Goal: Task Accomplishment & Management: Manage account settings

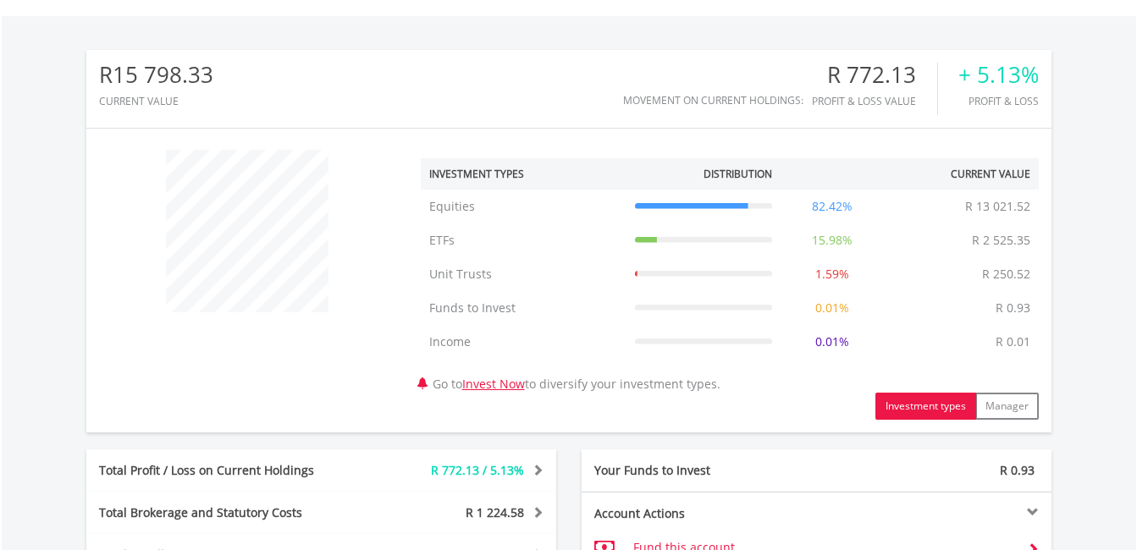
scroll to position [762, 0]
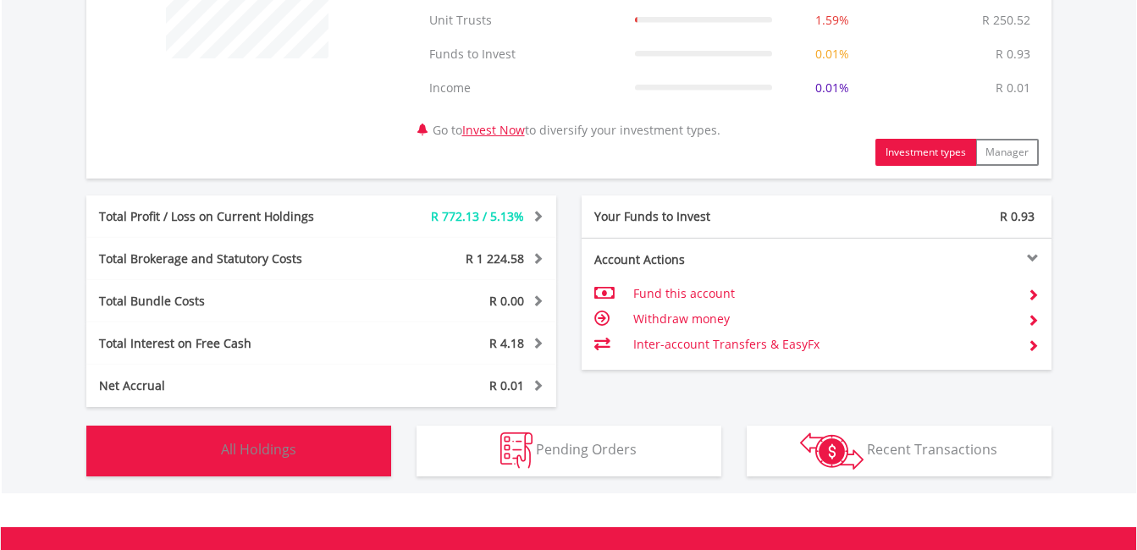
click at [296, 456] on button "Holdings All Holdings" at bounding box center [238, 451] width 305 height 51
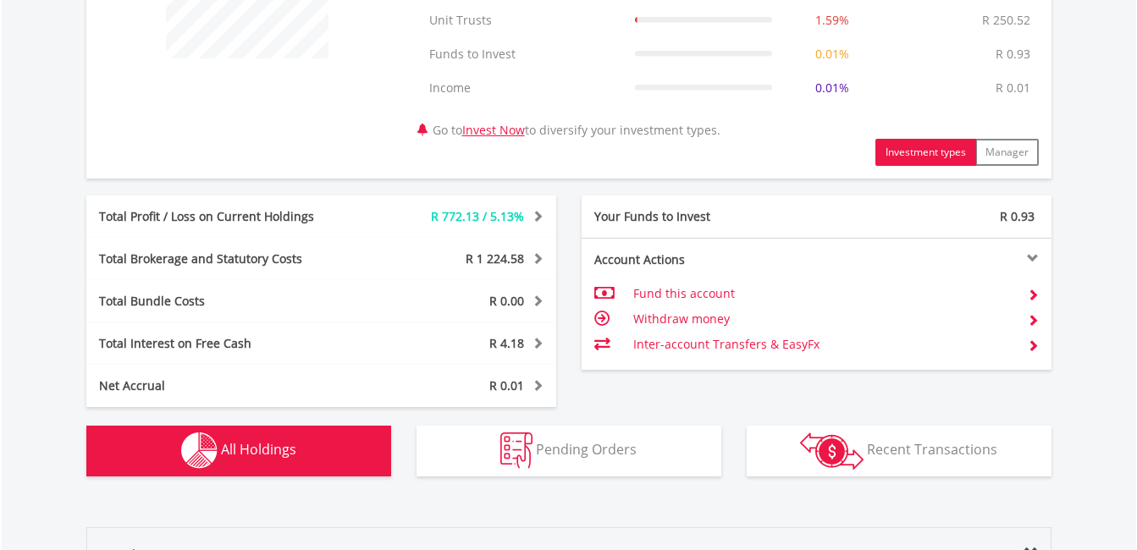
scroll to position [1290, 0]
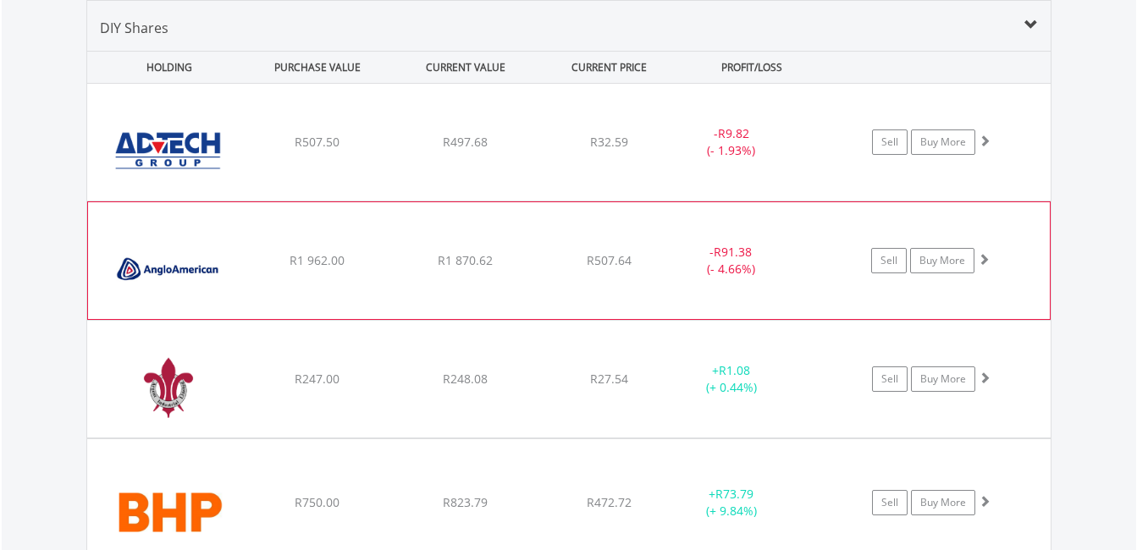
click at [213, 296] on img at bounding box center [170, 269] width 146 height 91
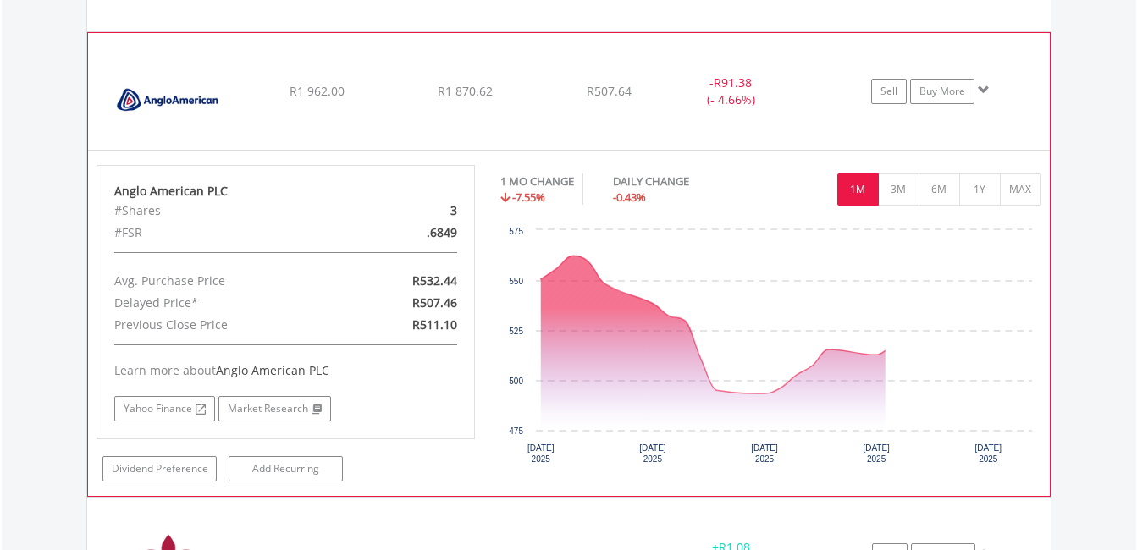
scroll to position [1628, 0]
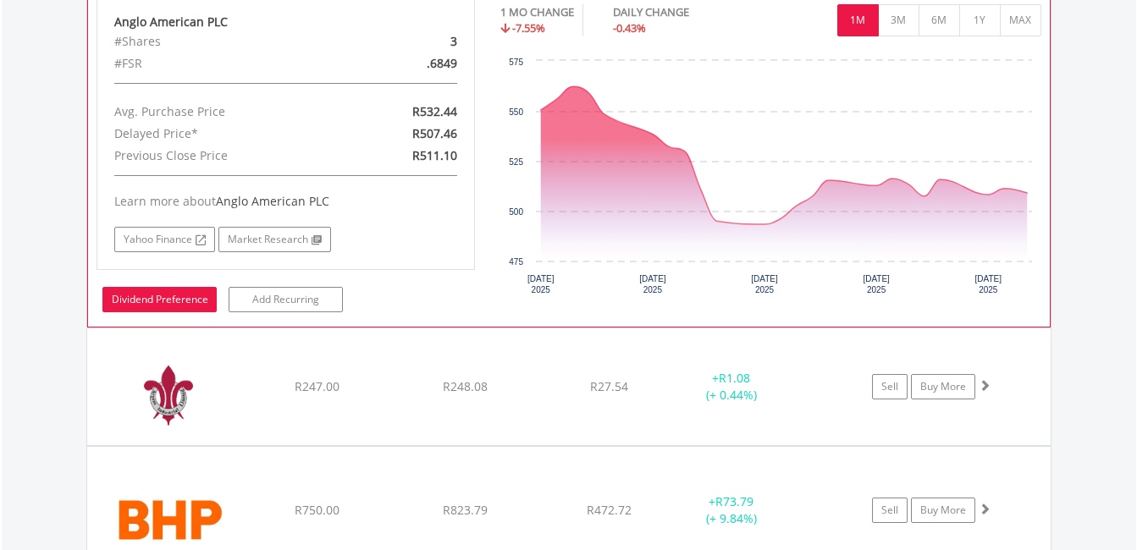
click at [158, 301] on link "Dividend Preference" at bounding box center [159, 299] width 114 height 25
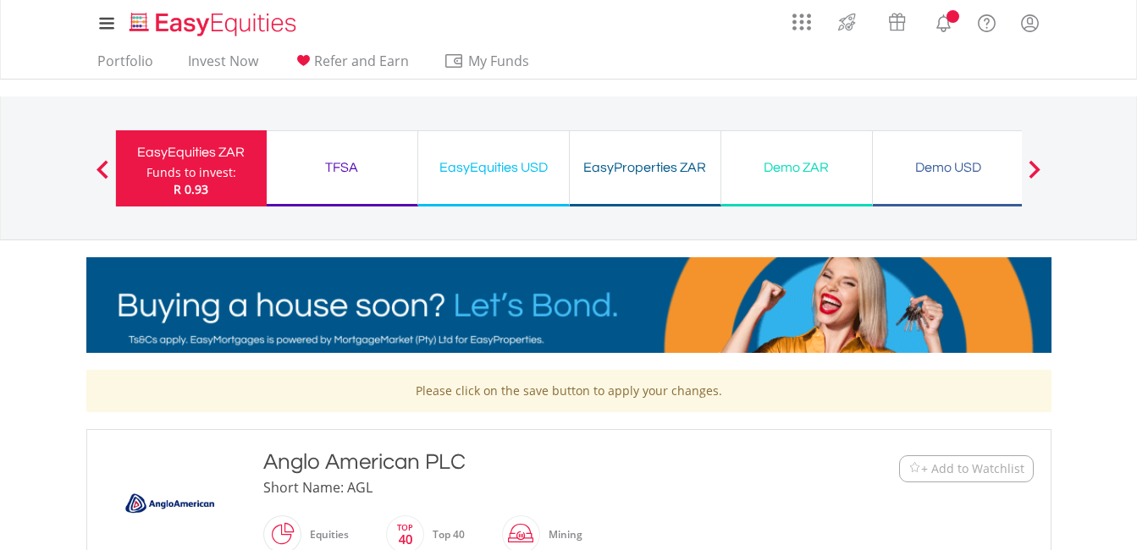
scroll to position [508, 0]
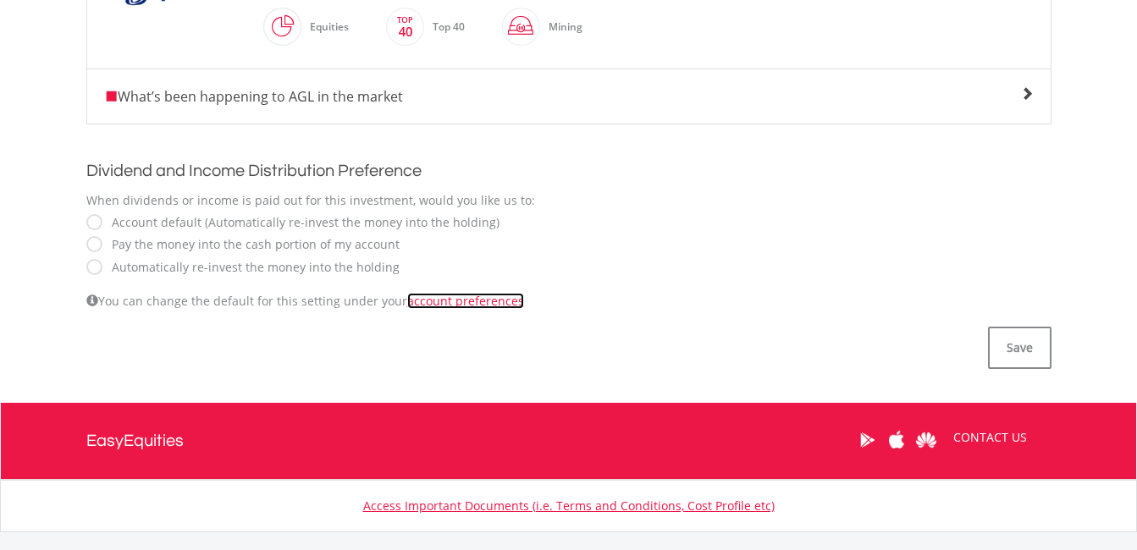
click at [445, 301] on link "account preferences" at bounding box center [465, 301] width 117 height 16
click at [1003, 351] on button "Save" at bounding box center [1020, 348] width 64 height 42
click at [174, 93] on span "What’s been happening to AGL in the market" at bounding box center [253, 96] width 299 height 19
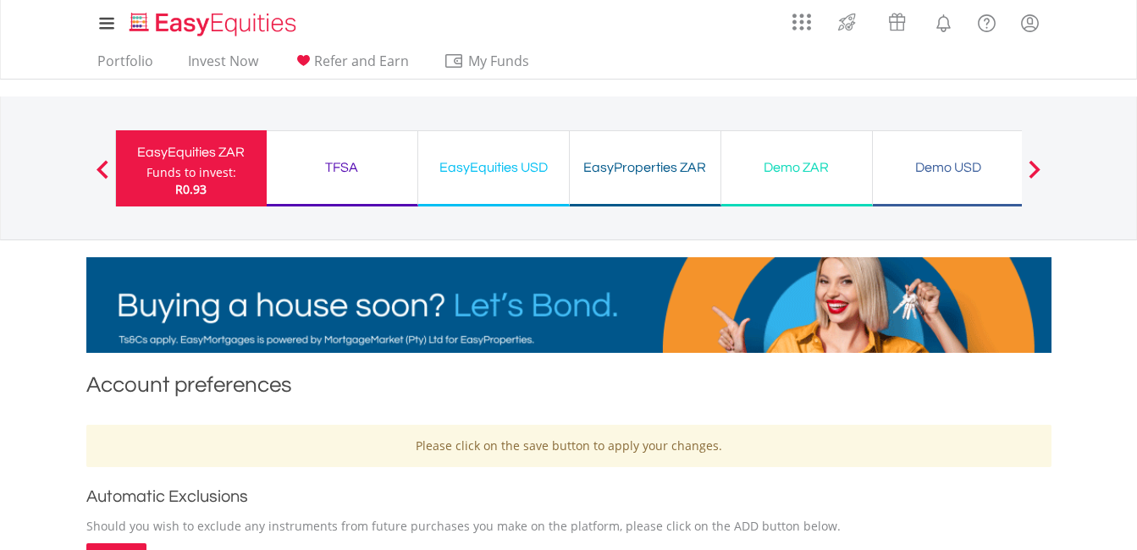
click at [182, 168] on div "Funds to invest:" at bounding box center [191, 172] width 90 height 17
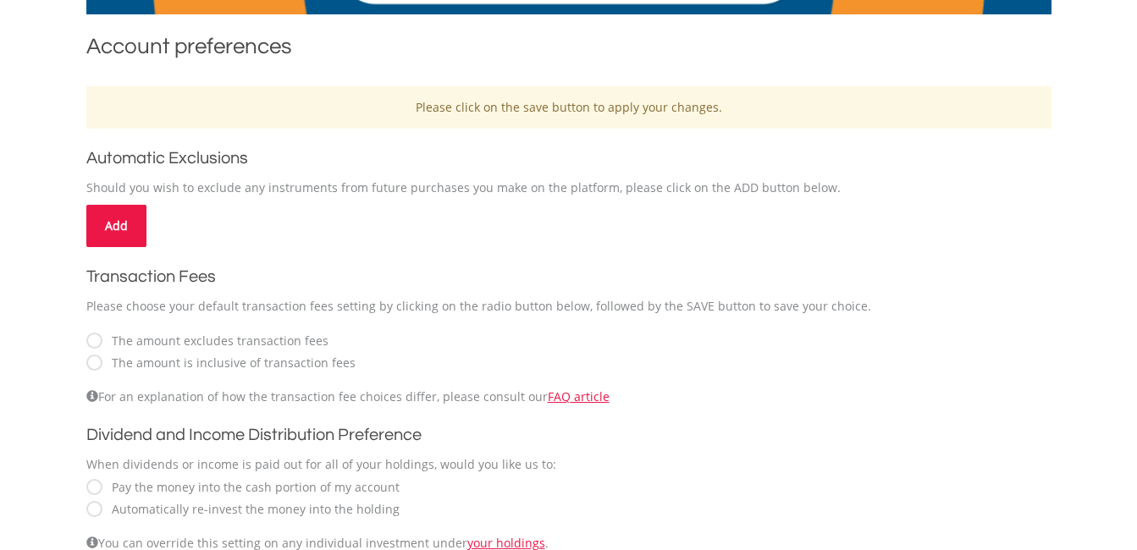
scroll to position [169, 0]
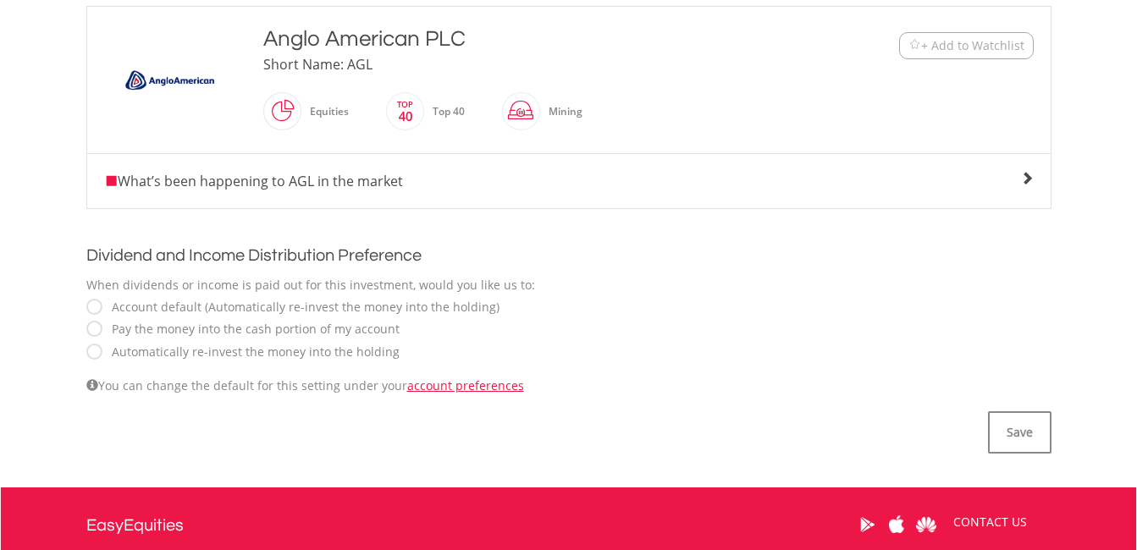
scroll to position [254, 0]
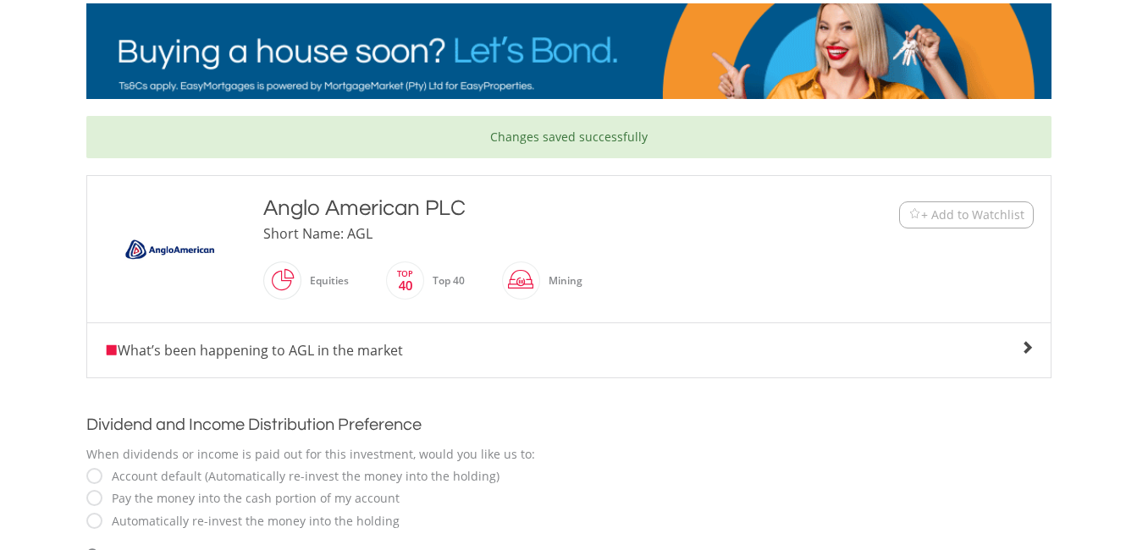
click at [1026, 342] on span at bounding box center [1027, 348] width 14 height 14
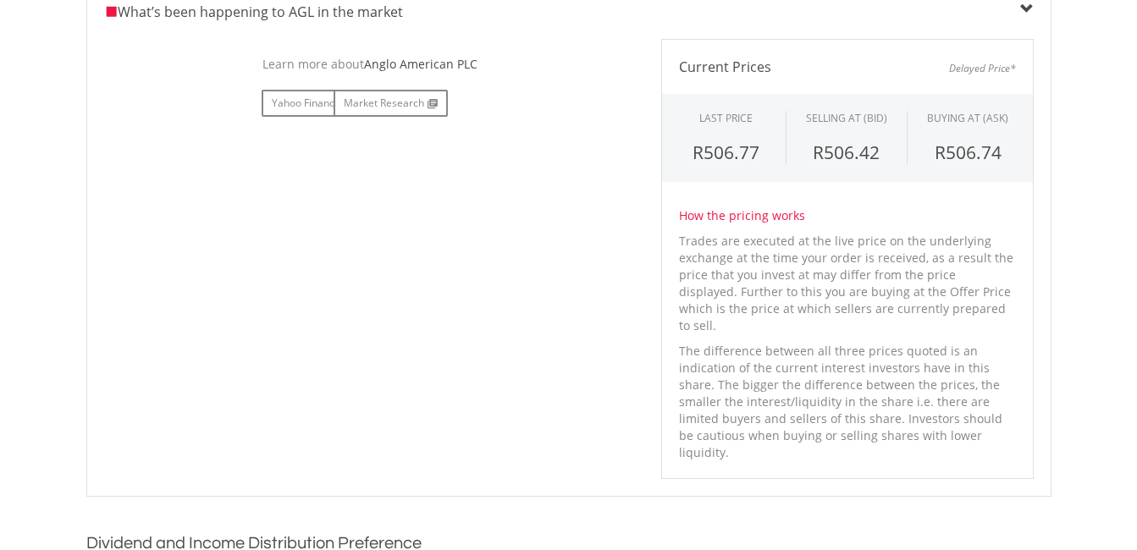
scroll to position [423, 0]
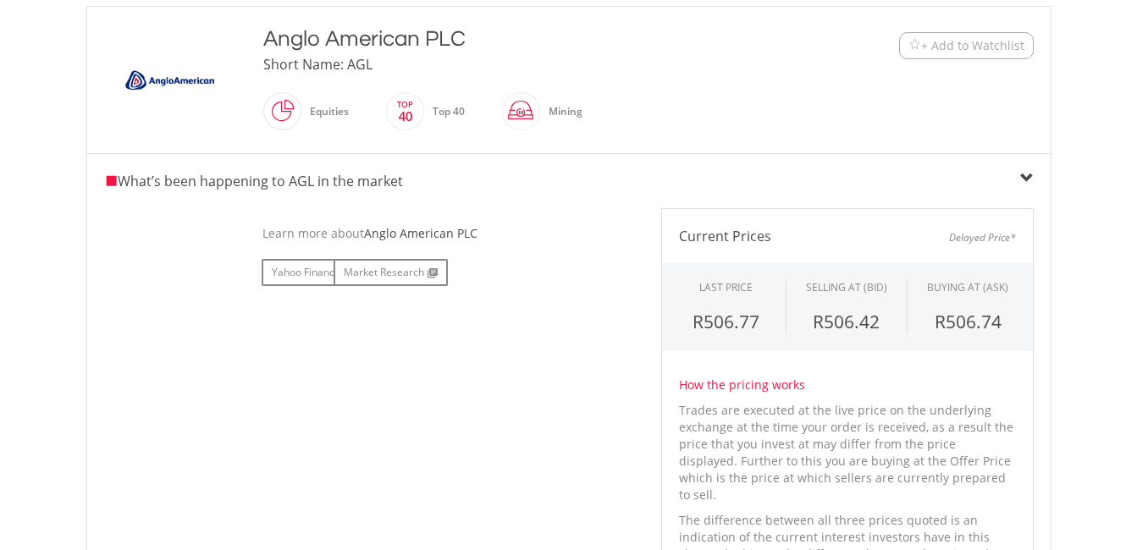
click at [1020, 176] on span at bounding box center [1027, 179] width 14 height 14
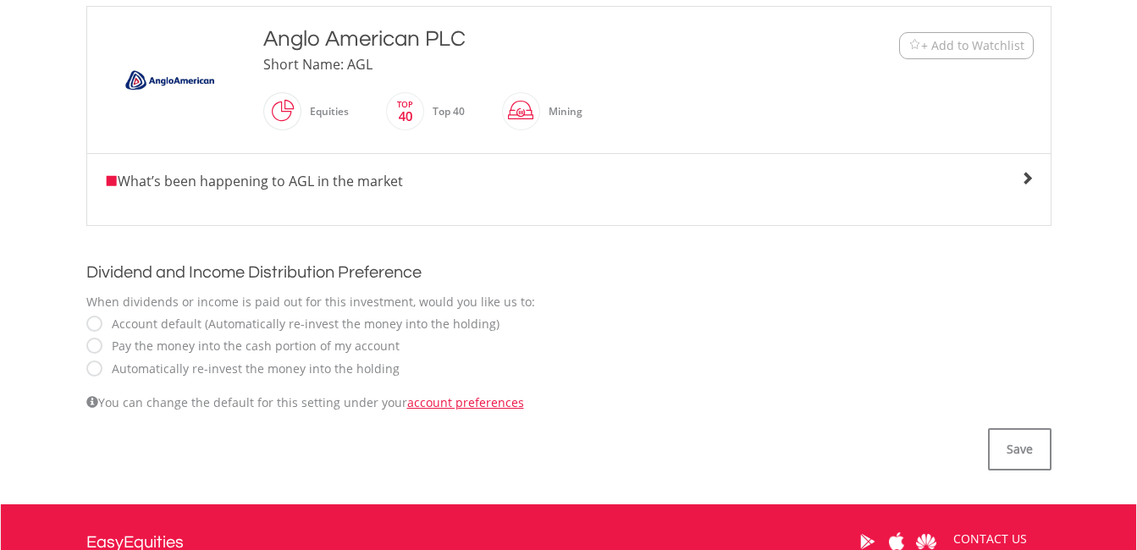
click at [1020, 176] on span at bounding box center [1027, 179] width 14 height 14
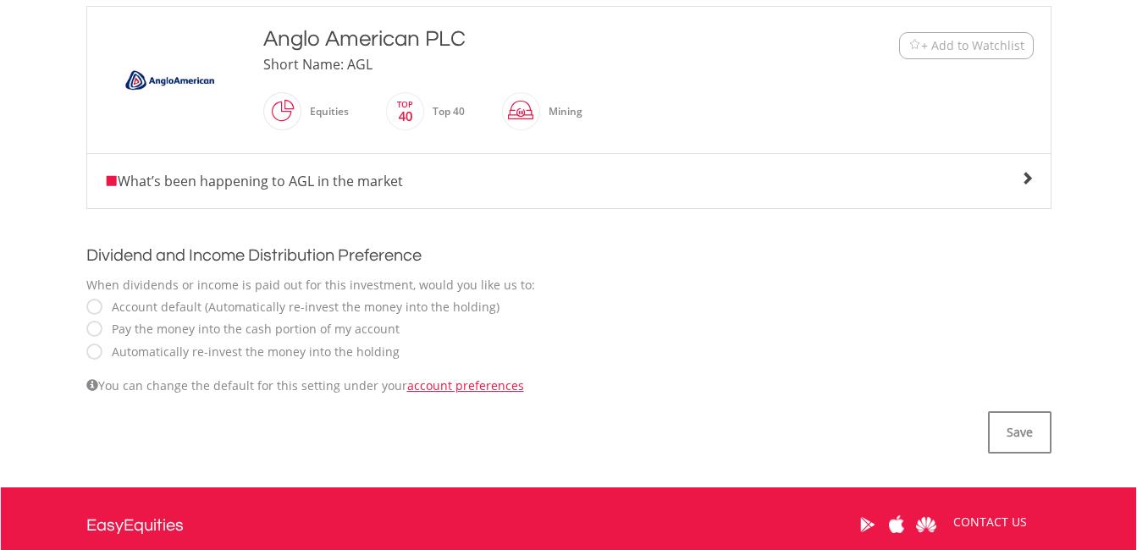
click at [1023, 176] on span at bounding box center [1027, 179] width 14 height 14
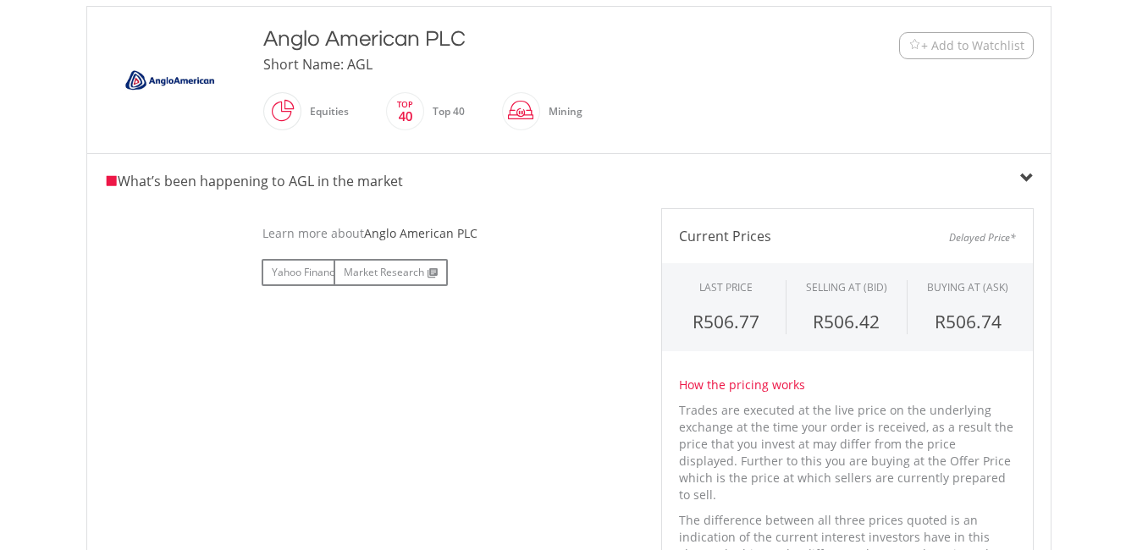
click at [1023, 177] on span at bounding box center [1027, 179] width 14 height 14
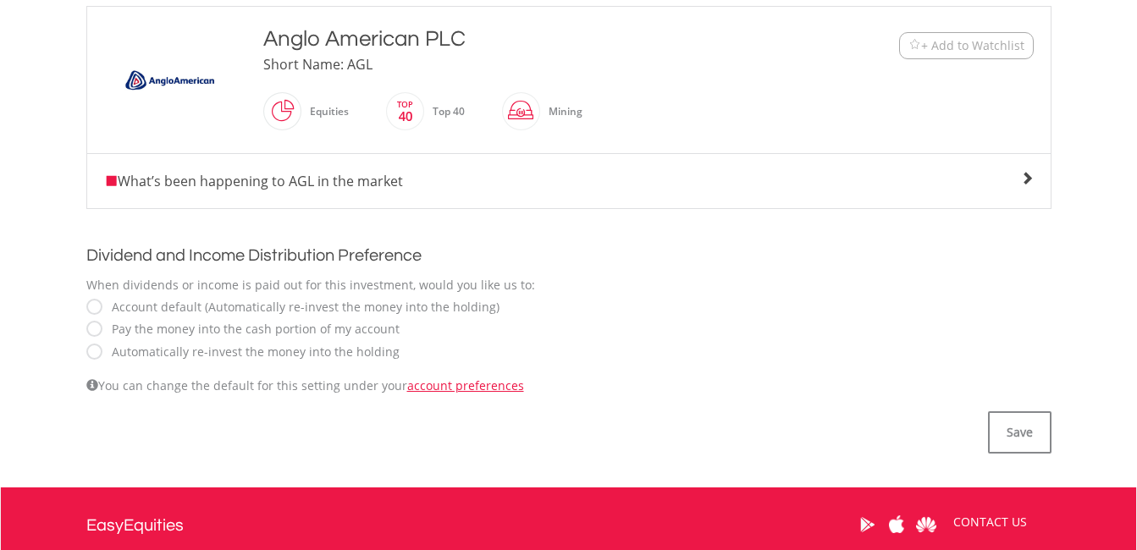
click at [1023, 177] on span at bounding box center [1027, 179] width 14 height 14
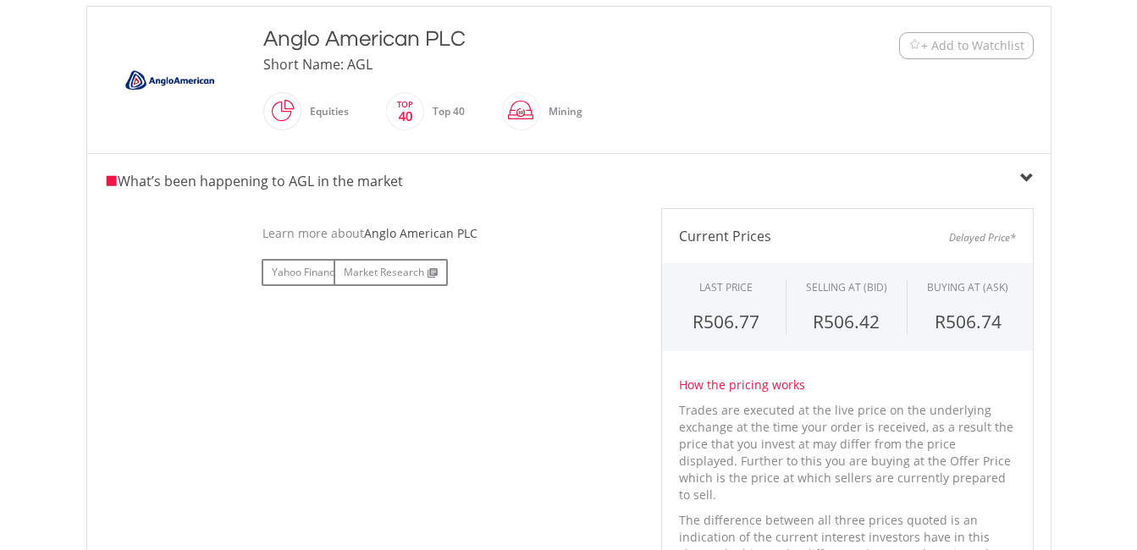
scroll to position [0, 0]
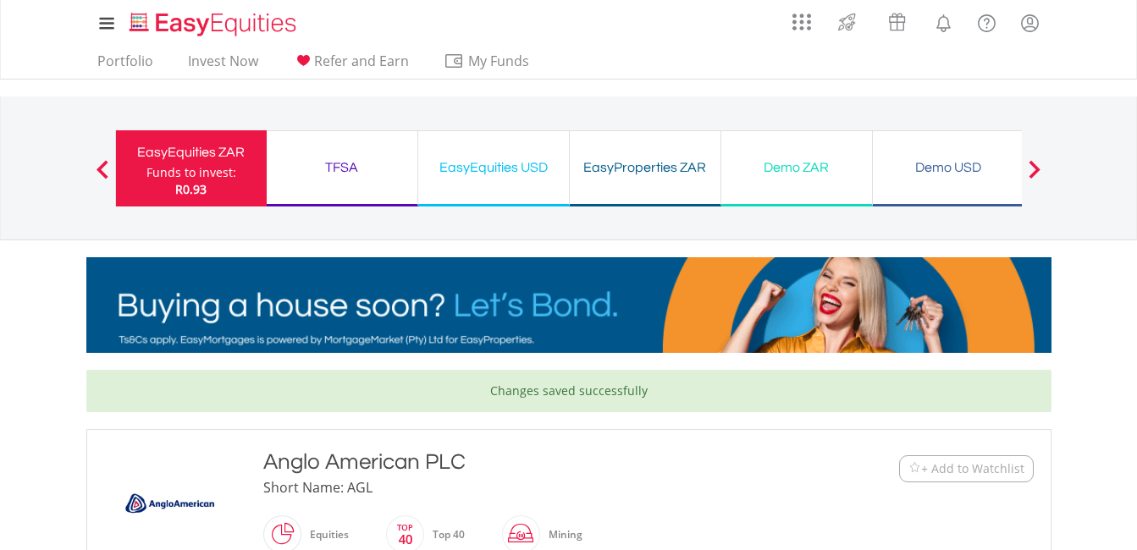
click at [166, 162] on div "EasyEquities ZAR" at bounding box center [191, 153] width 130 height 24
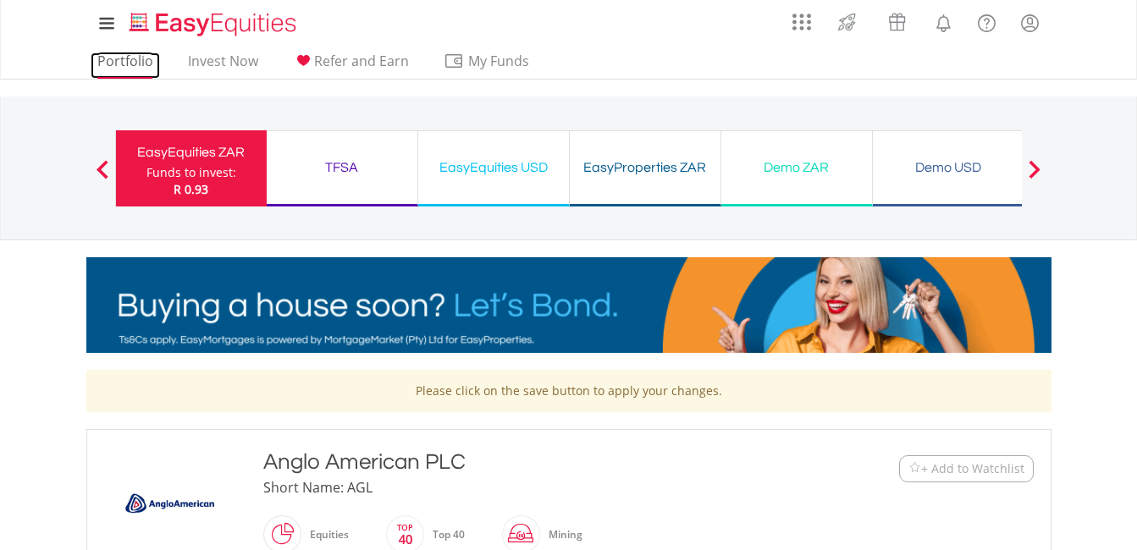
click at [129, 67] on link "Portfolio" at bounding box center [125, 65] width 69 height 26
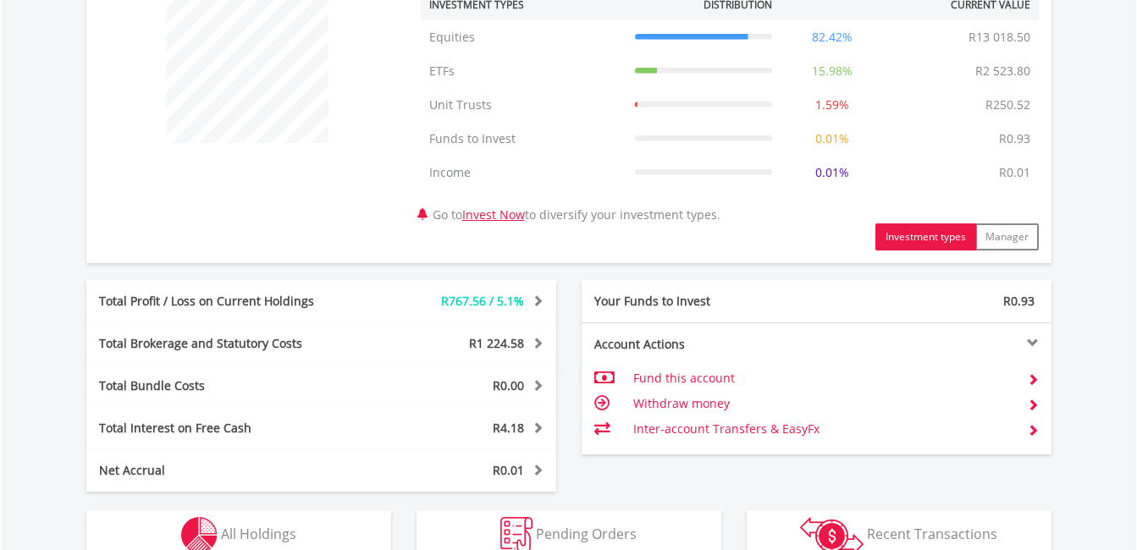
scroll to position [931, 0]
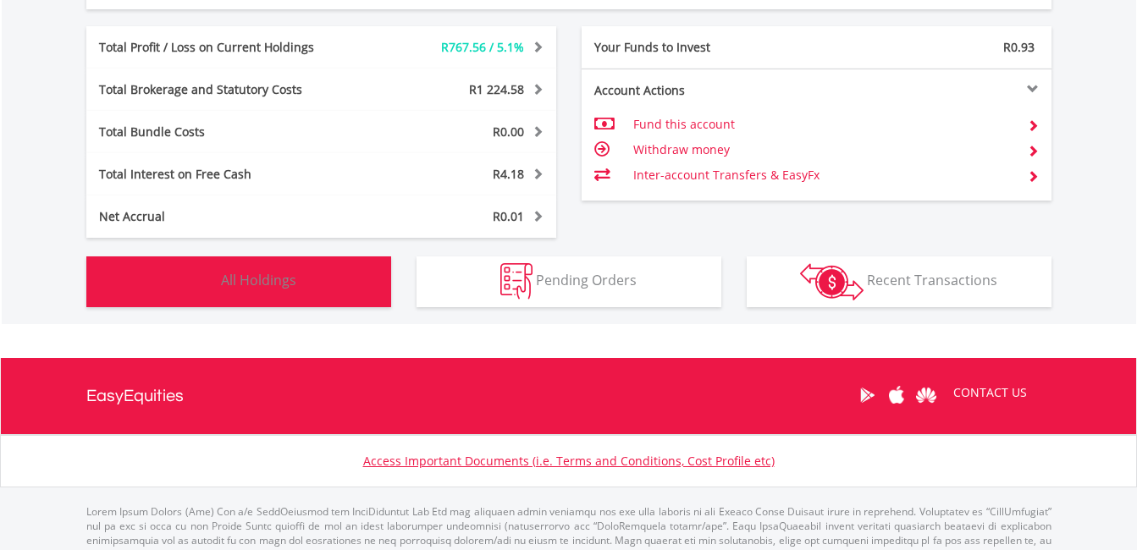
click at [291, 269] on button "Holdings All Holdings" at bounding box center [238, 282] width 305 height 51
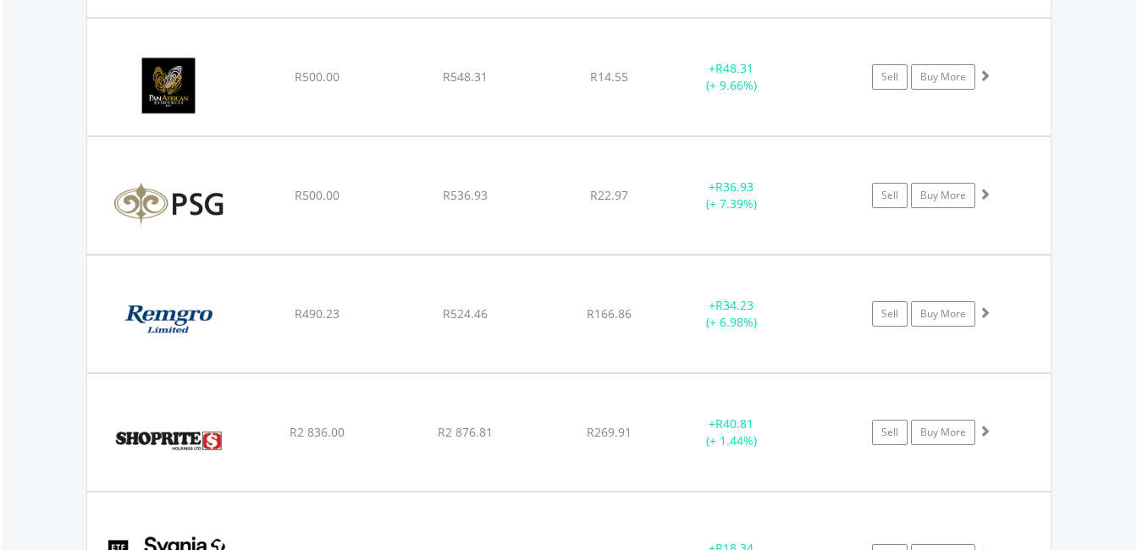
scroll to position [3322, 0]
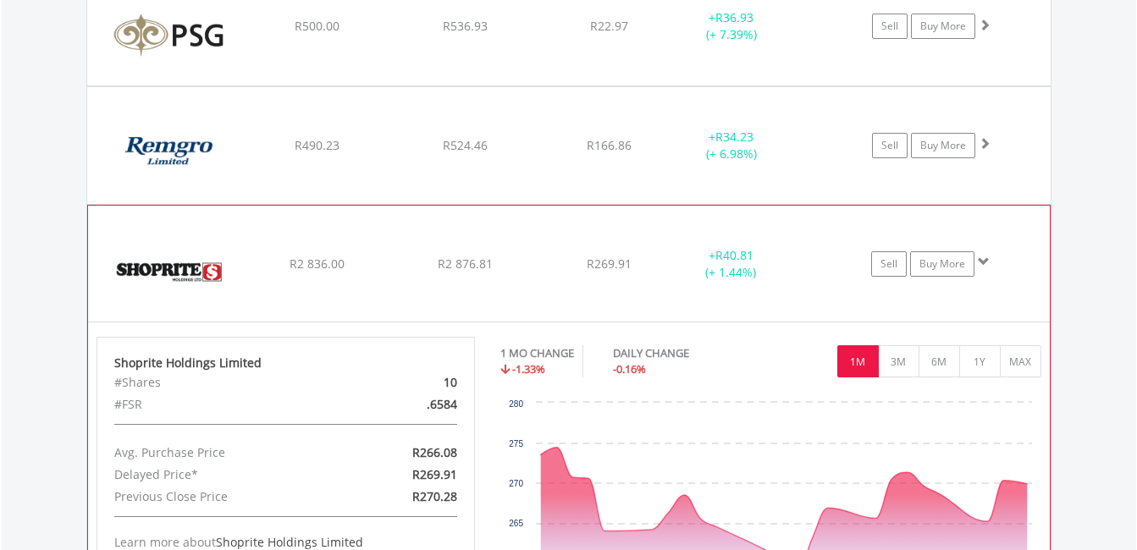
scroll to position [3406, 0]
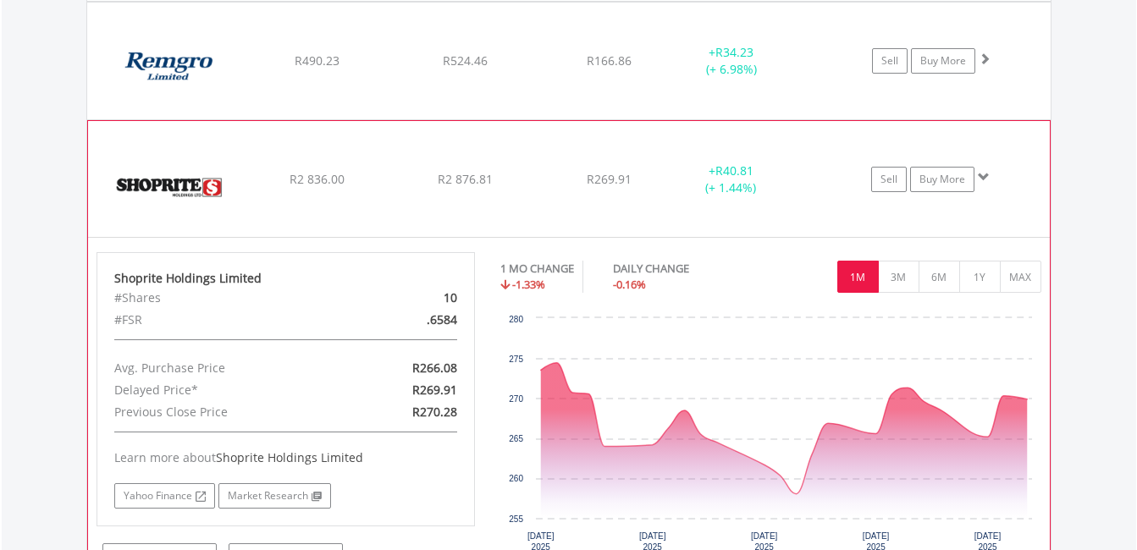
click at [205, 225] on img at bounding box center [170, 187] width 146 height 91
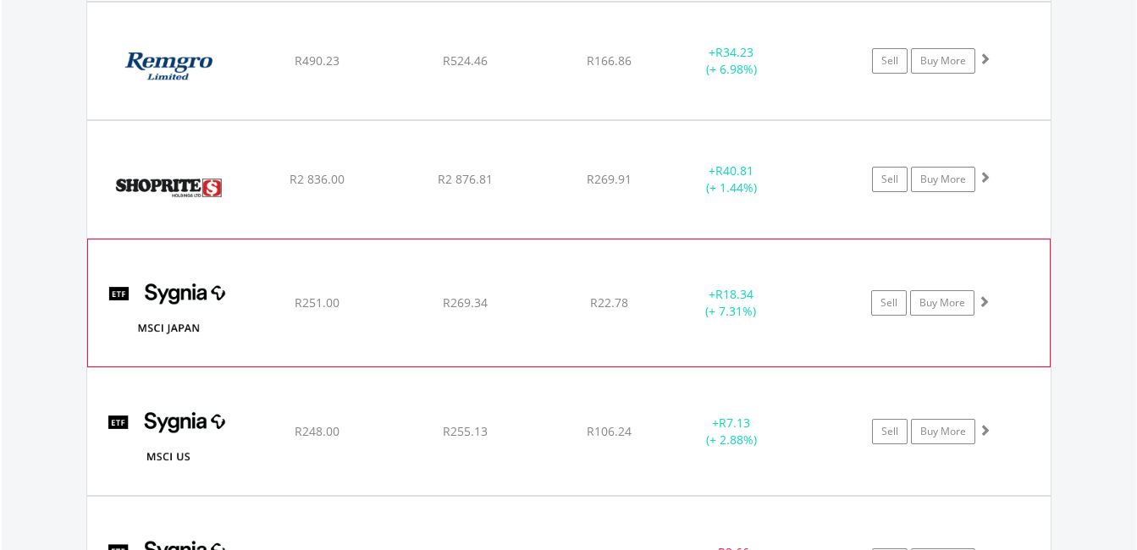
scroll to position [3745, 0]
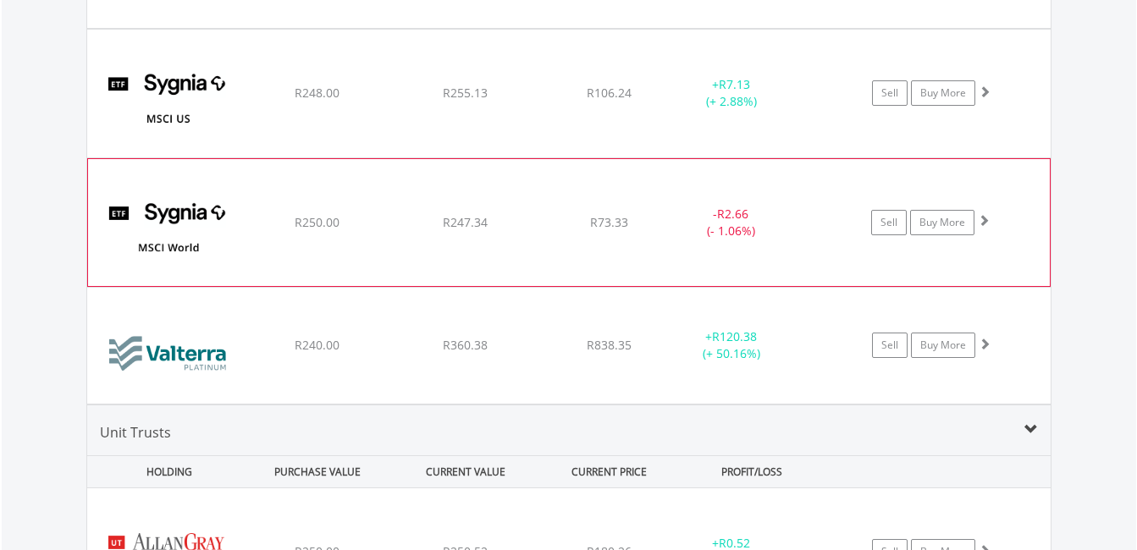
click at [213, 264] on img at bounding box center [170, 231] width 146 height 102
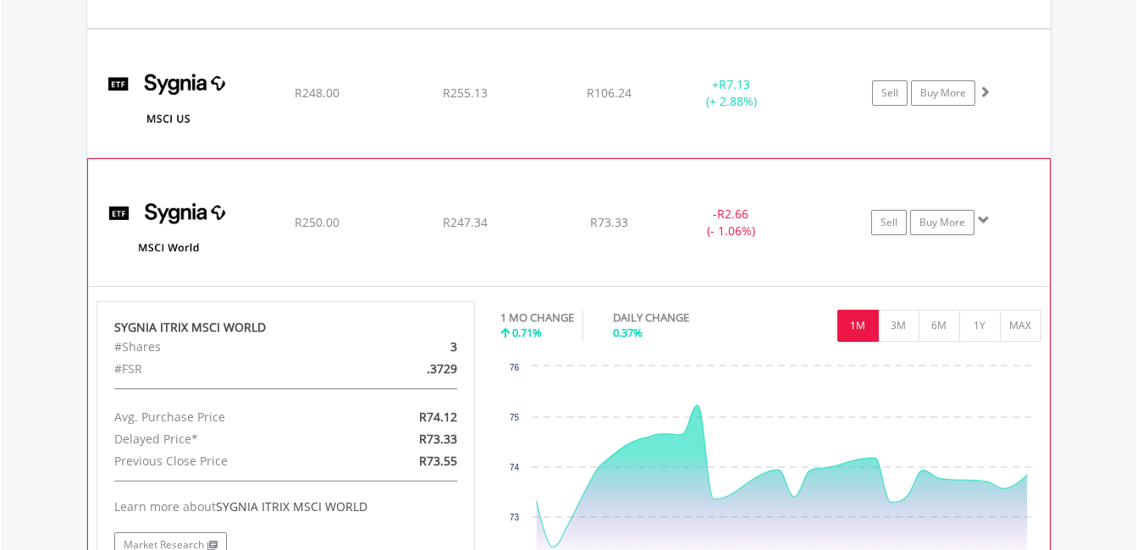
scroll to position [3914, 0]
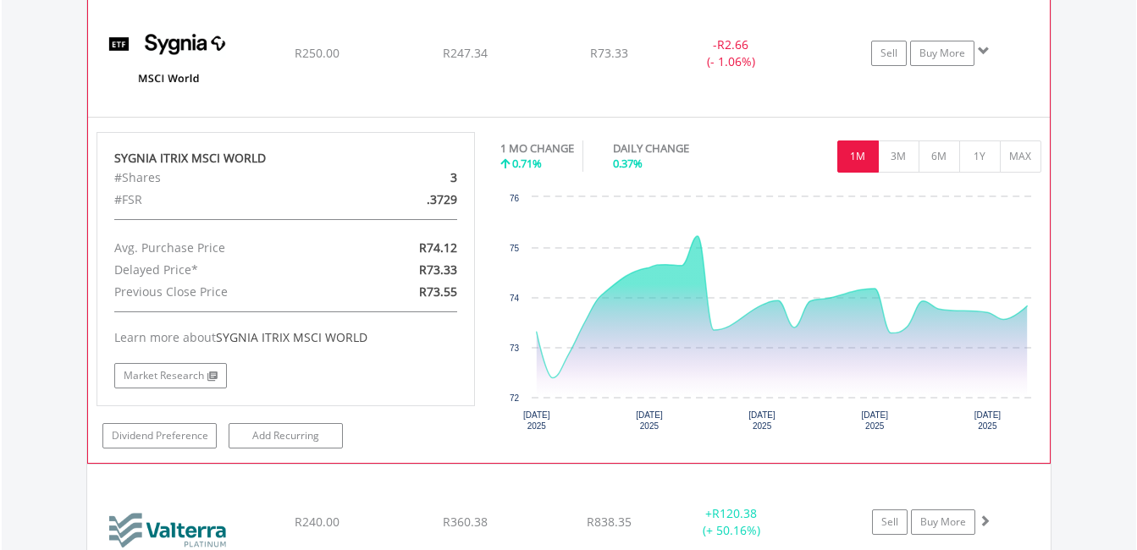
click at [210, 107] on img at bounding box center [170, 62] width 146 height 102
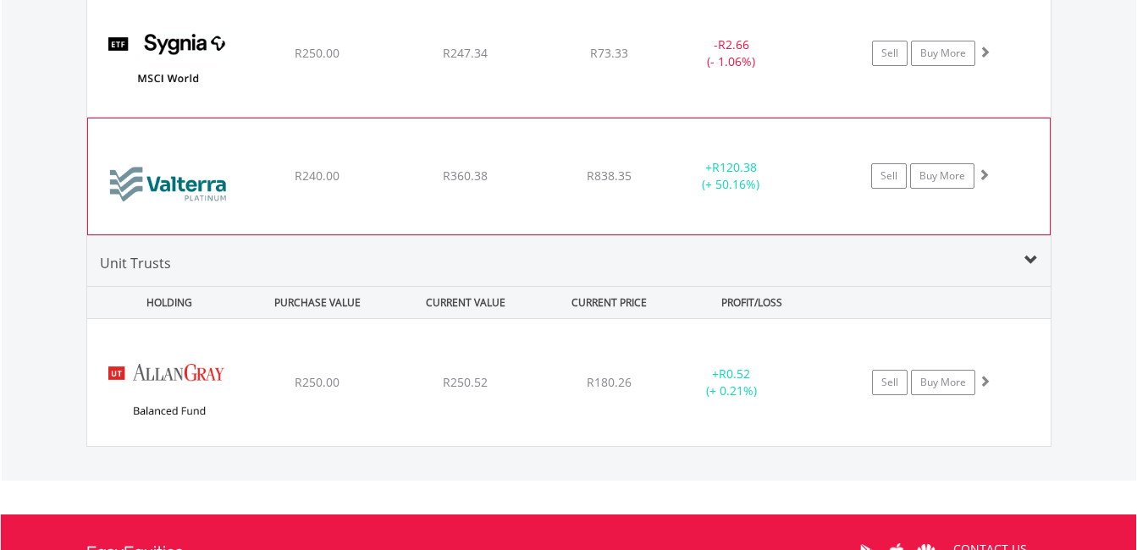
click at [207, 224] on img at bounding box center [170, 185] width 146 height 90
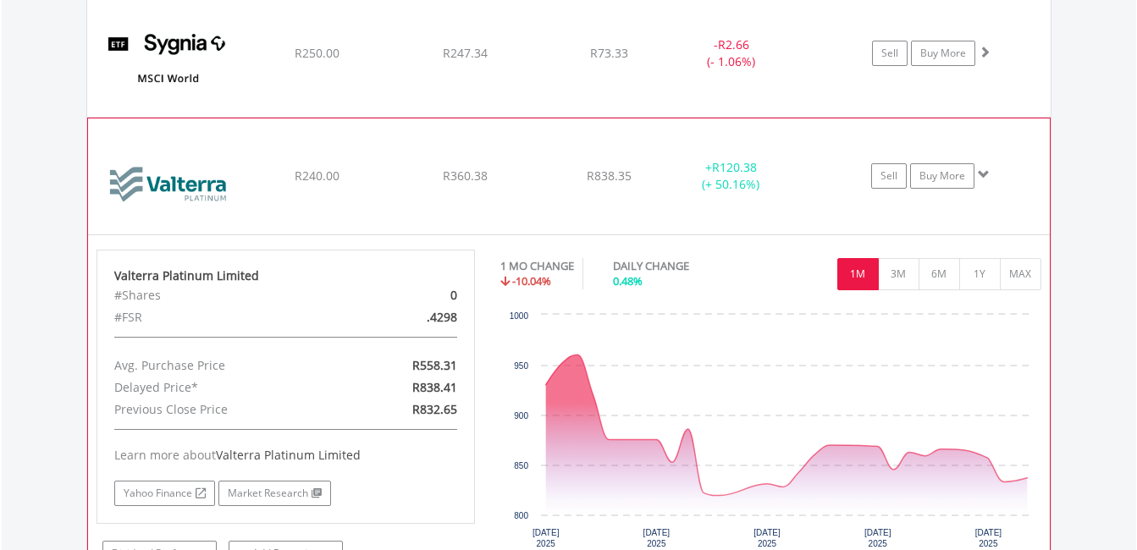
scroll to position [3830, 0]
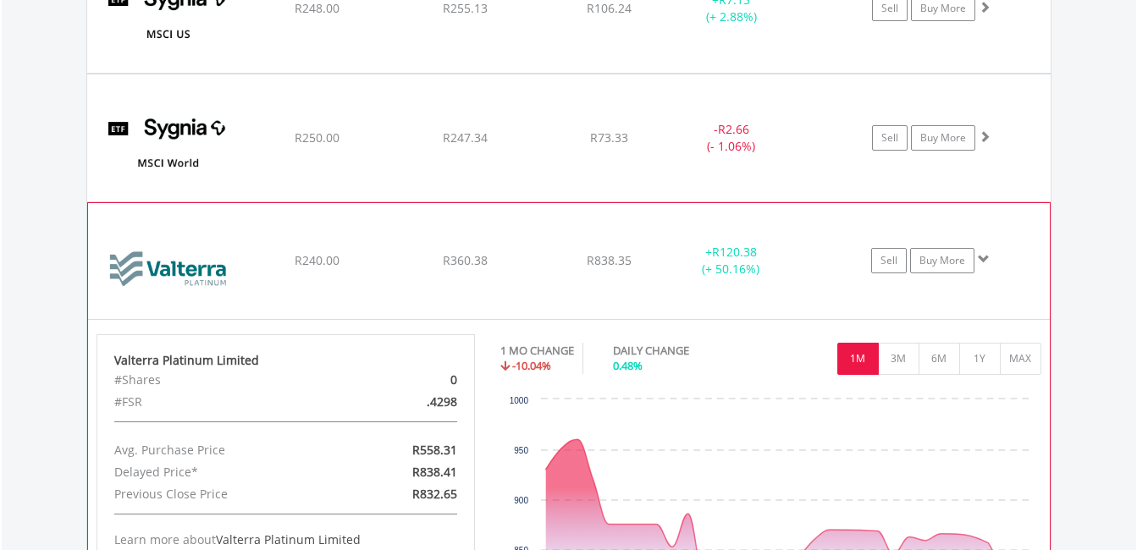
click at [197, 304] on img at bounding box center [170, 269] width 146 height 90
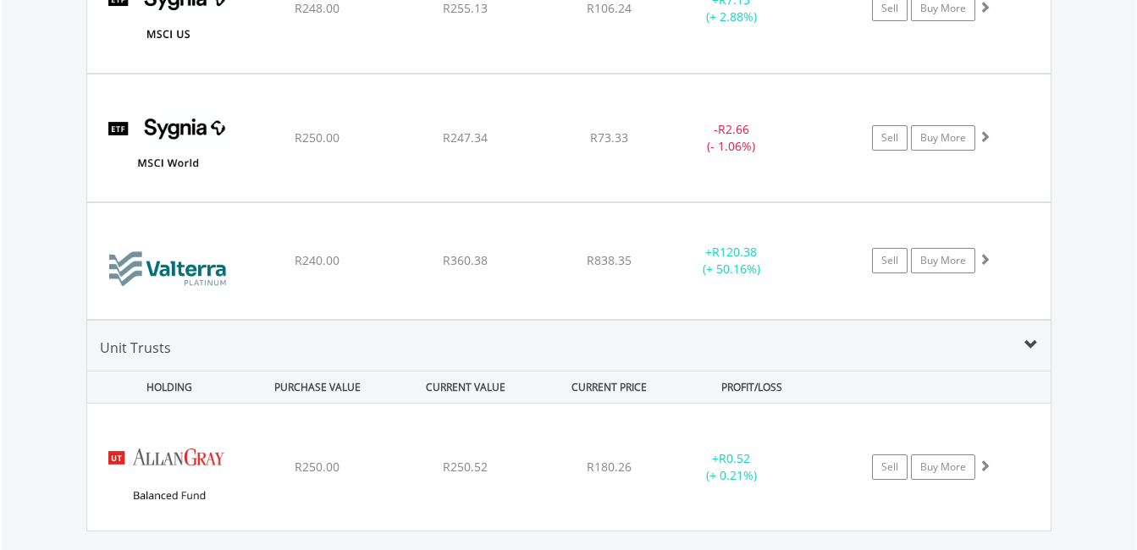
scroll to position [3999, 0]
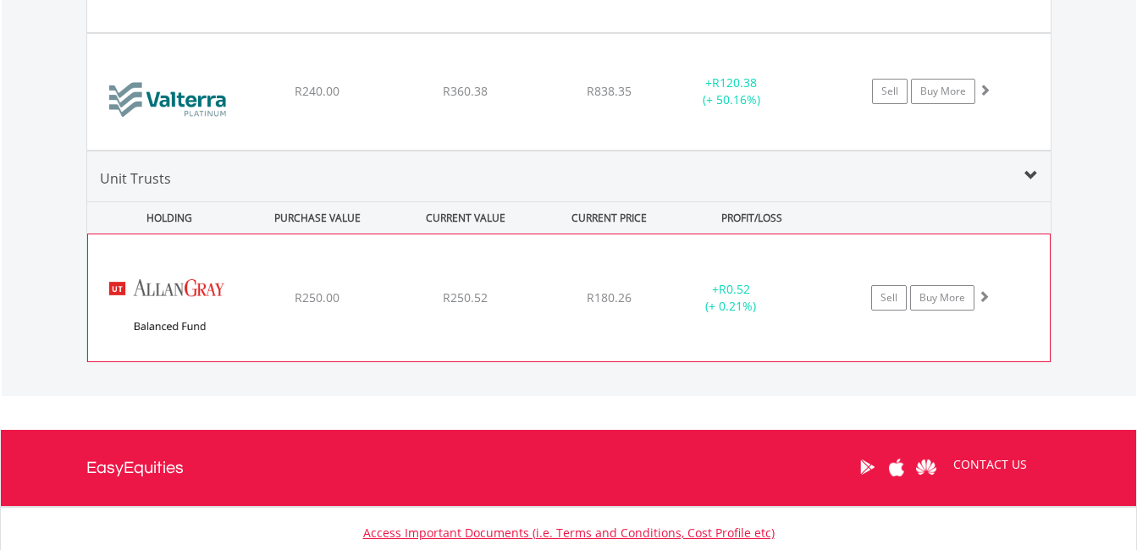
click at [231, 322] on img at bounding box center [170, 307] width 146 height 102
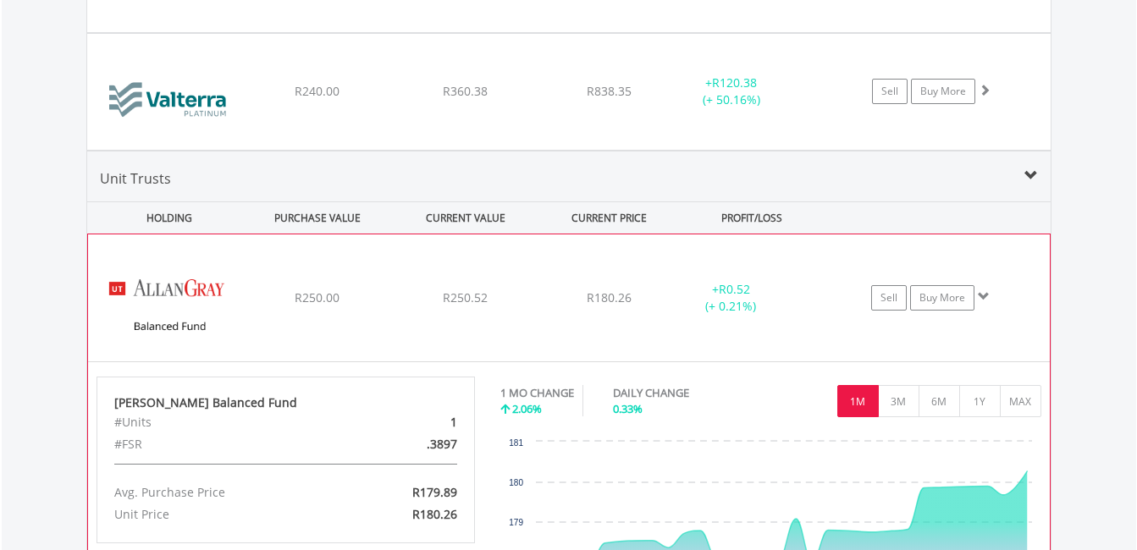
click at [202, 342] on img at bounding box center [170, 307] width 146 height 102
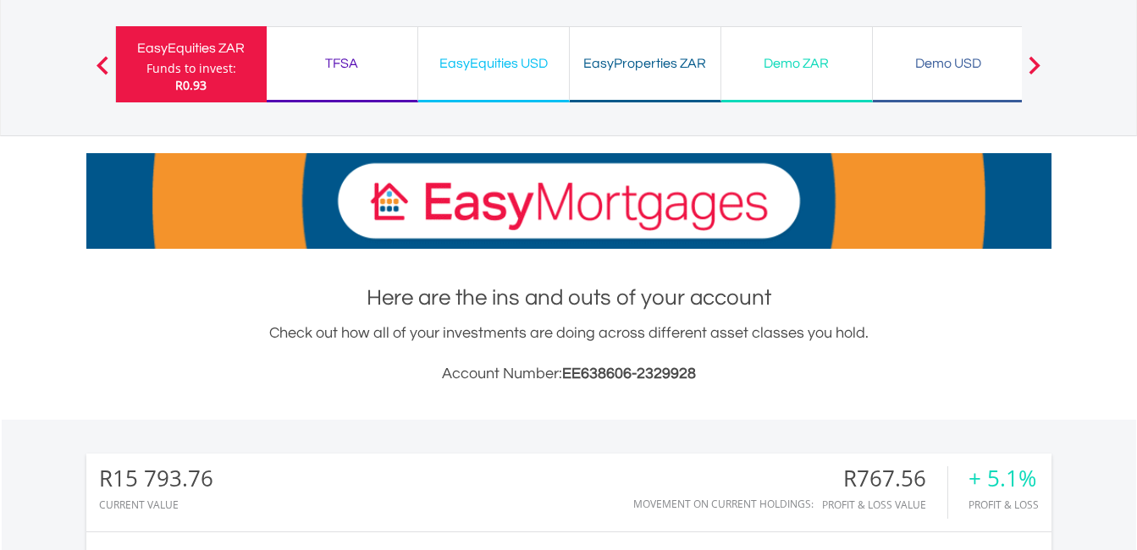
scroll to position [0, 0]
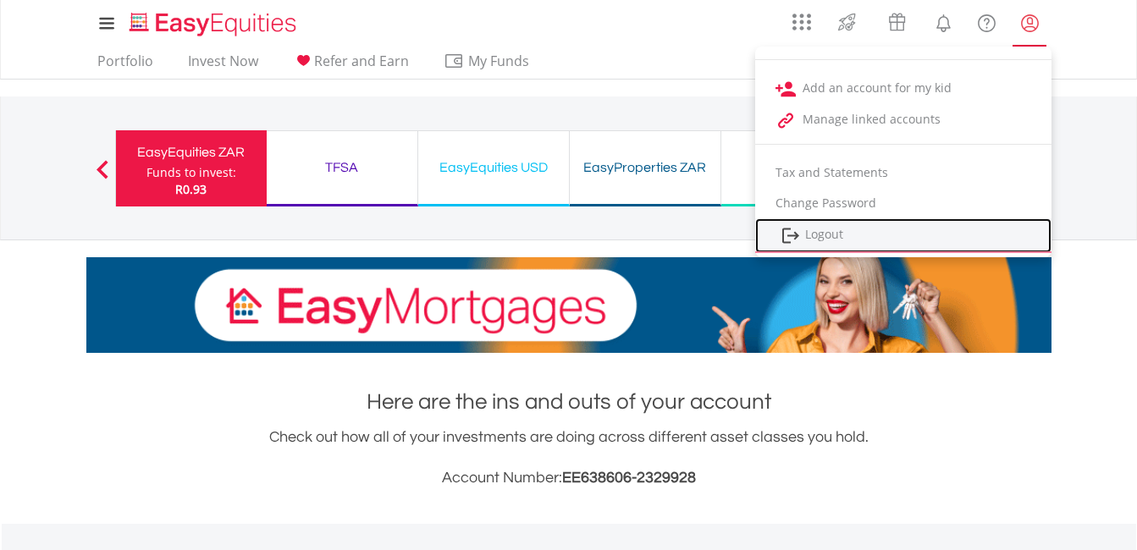
click at [822, 230] on link "Logout" at bounding box center [903, 235] width 296 height 35
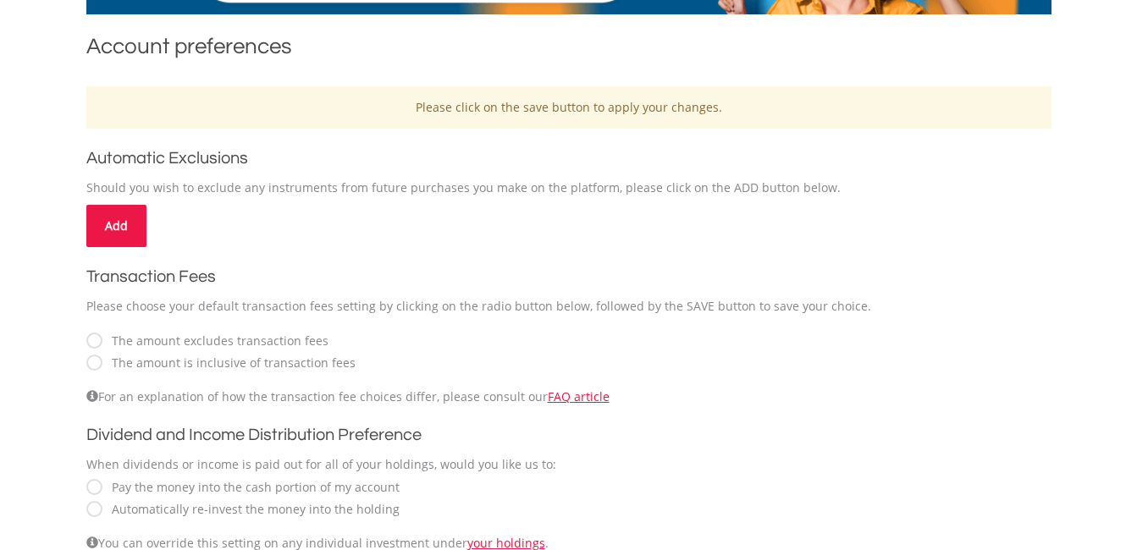
scroll to position [508, 0]
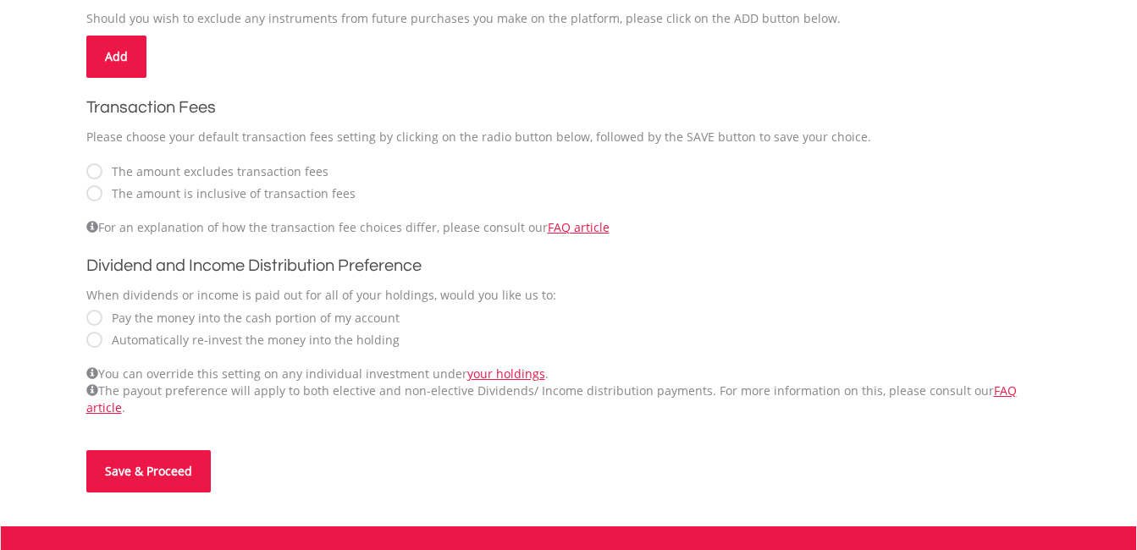
click at [163, 450] on button "Save & Proceed" at bounding box center [148, 471] width 124 height 42
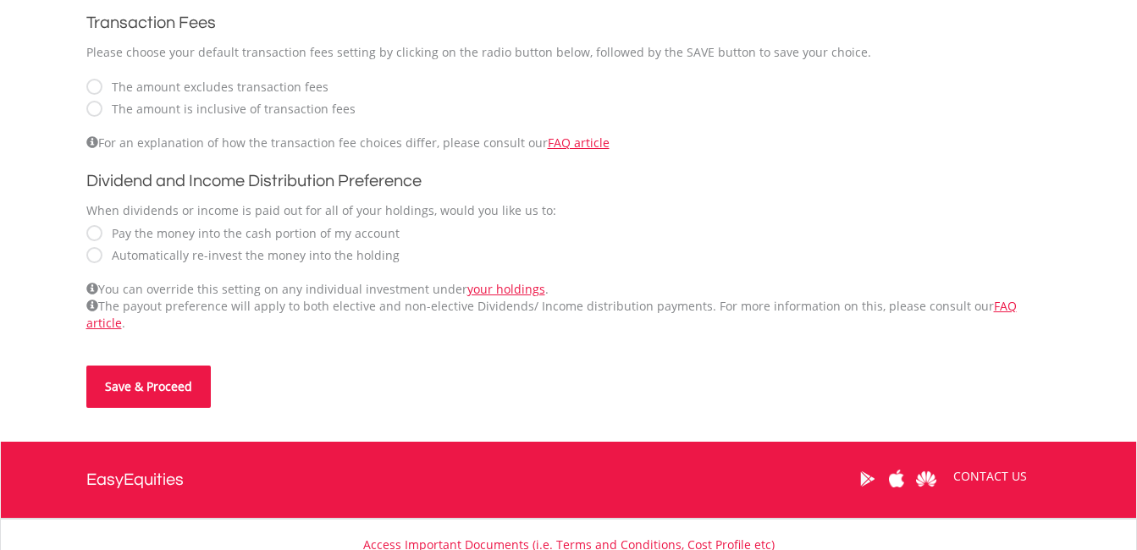
click at [163, 367] on button "Save & Proceed" at bounding box center [148, 387] width 124 height 42
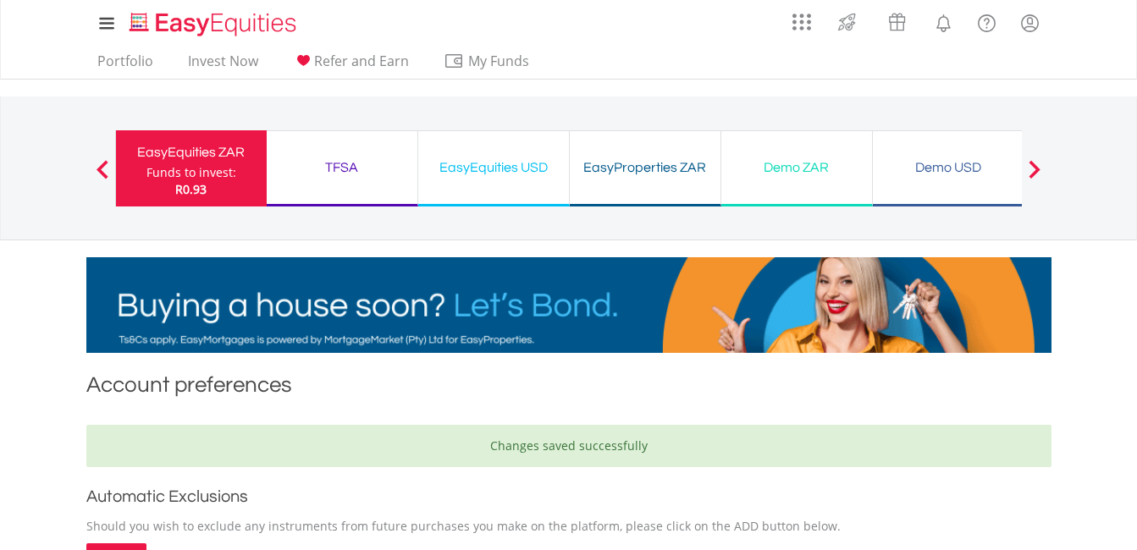
click at [209, 168] on div "Funds to invest:" at bounding box center [191, 172] width 90 height 17
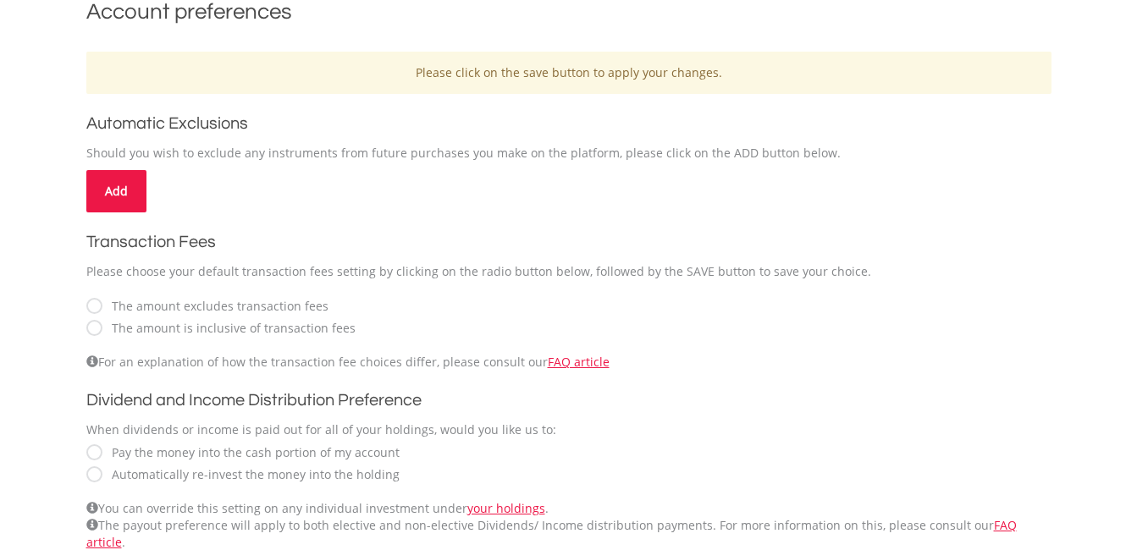
scroll to position [35, 0]
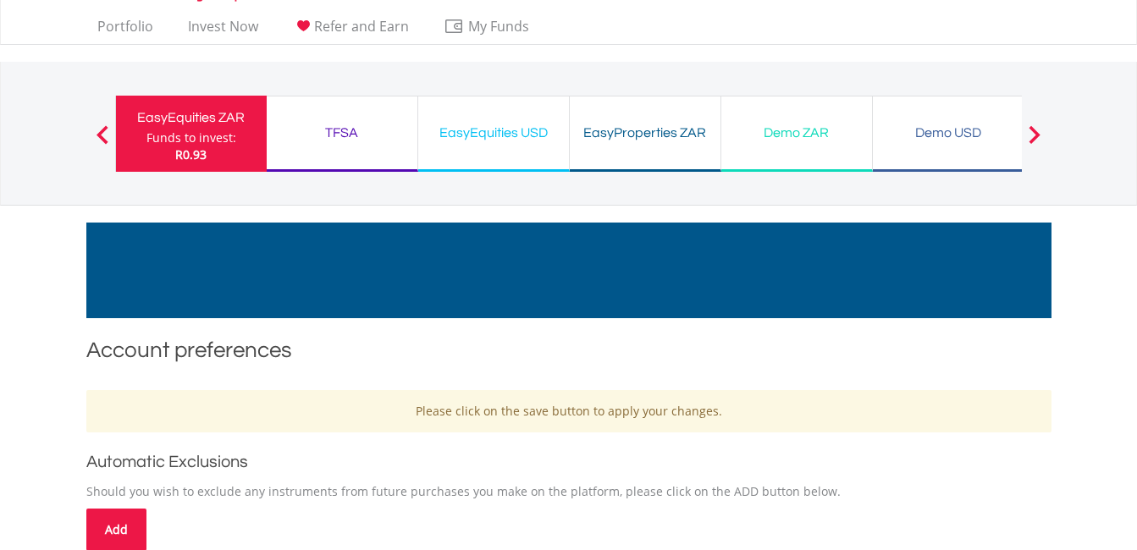
click at [196, 141] on div "Funds to invest:" at bounding box center [191, 138] width 90 height 17
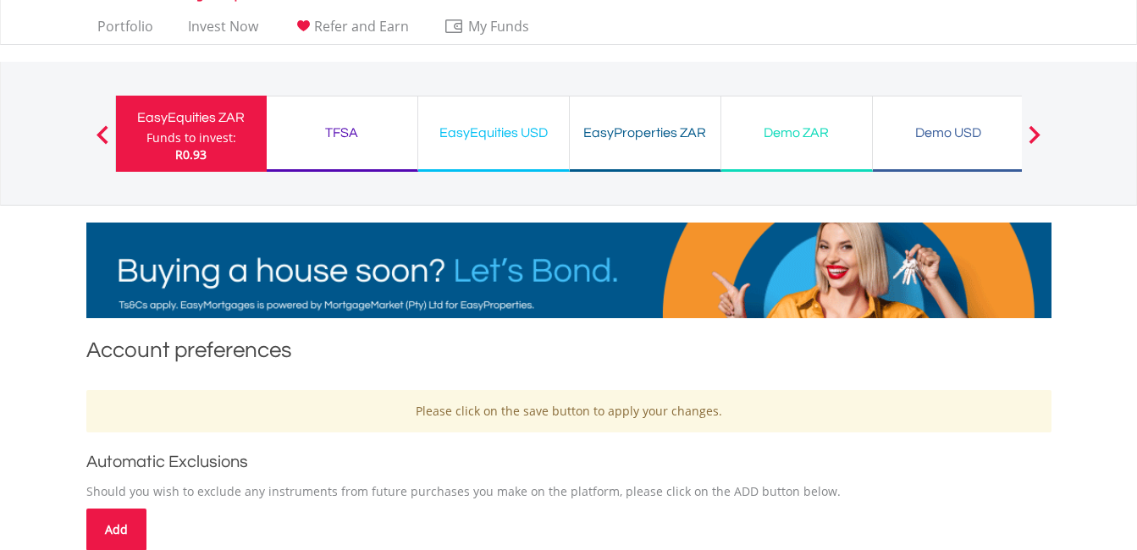
click at [196, 141] on div "Funds to invest:" at bounding box center [191, 138] width 90 height 17
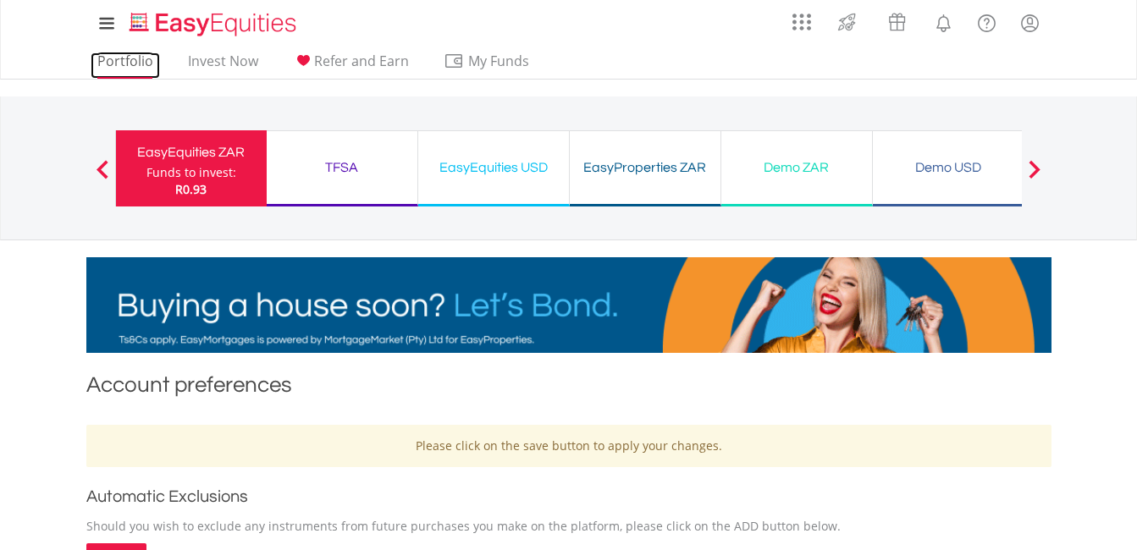
click at [135, 63] on link "Portfolio" at bounding box center [125, 65] width 69 height 26
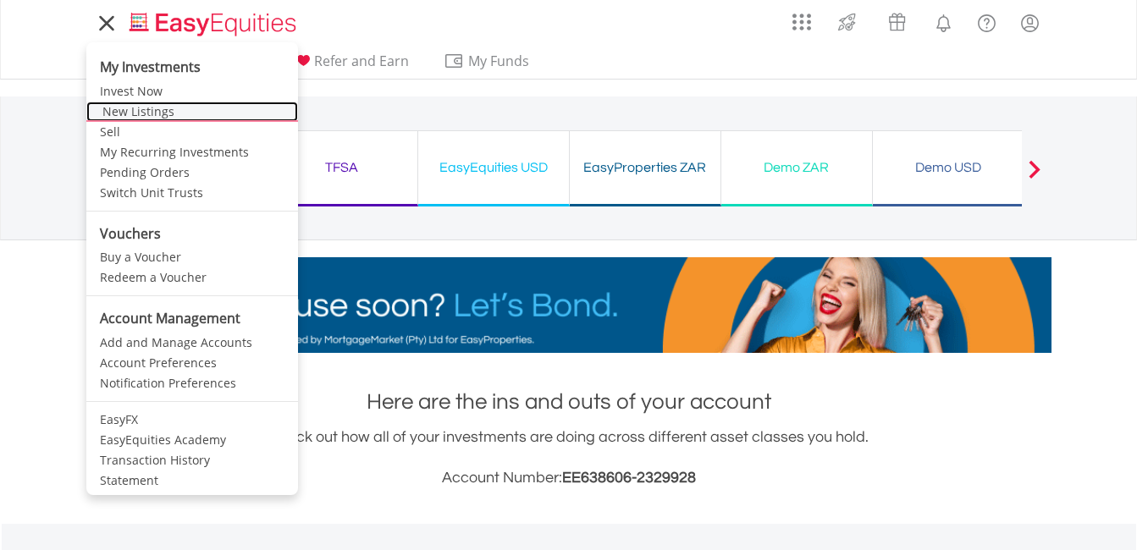
click at [150, 111] on link "New Listings" at bounding box center [192, 112] width 212 height 20
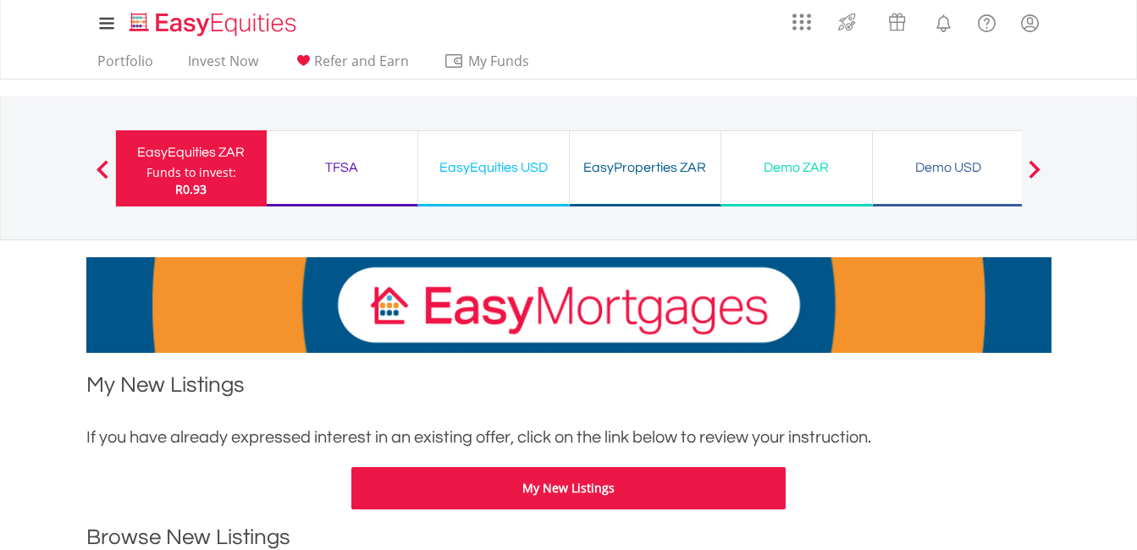
scroll to position [254, 0]
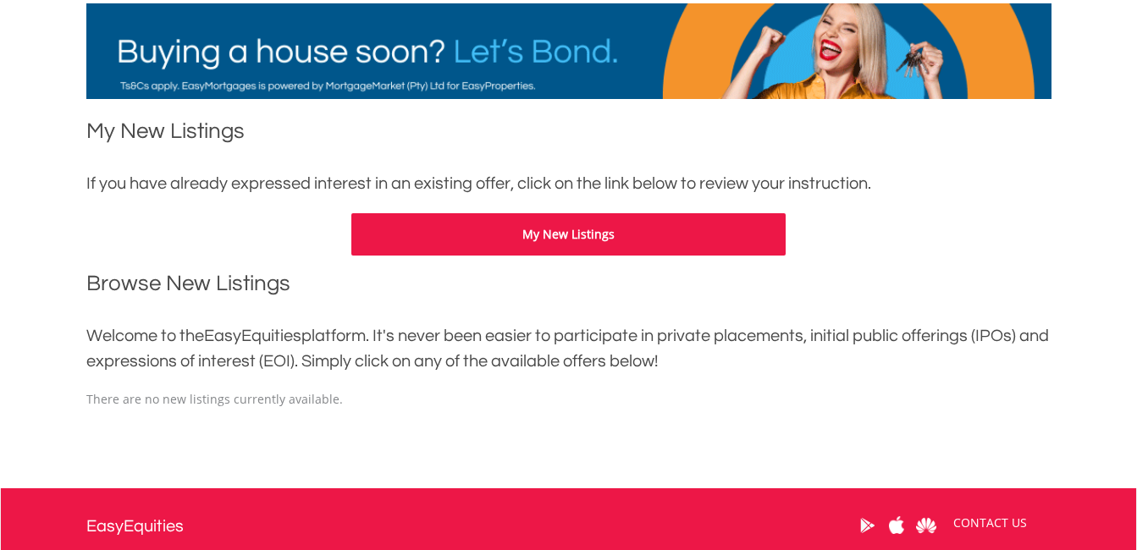
click at [515, 231] on button "My New Listings" at bounding box center [568, 234] width 434 height 42
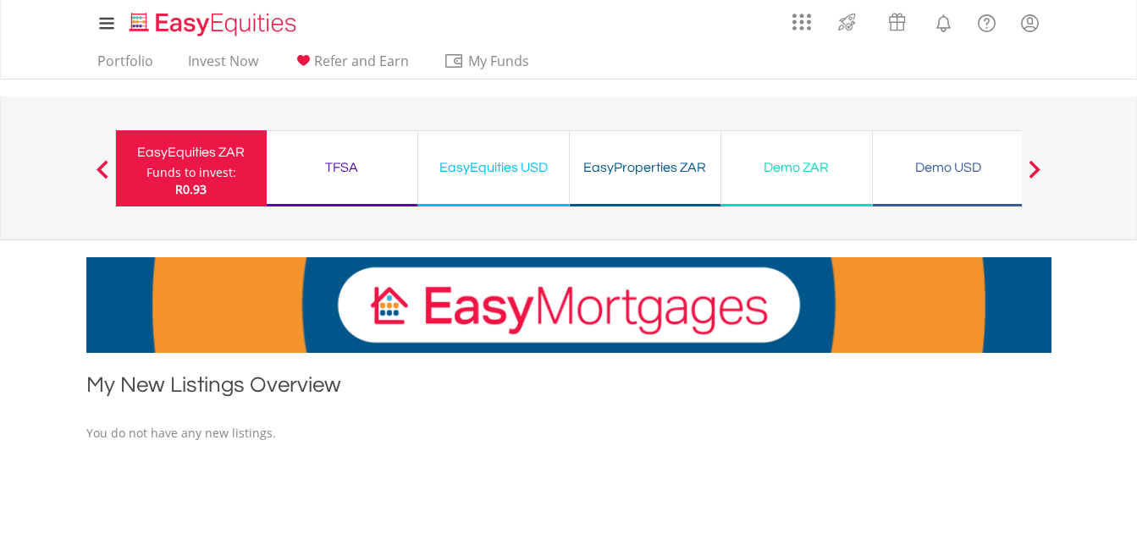
click at [663, 177] on div "EasyProperties ZAR" at bounding box center [645, 168] width 130 height 24
